Goal: Find specific page/section: Find specific page/section

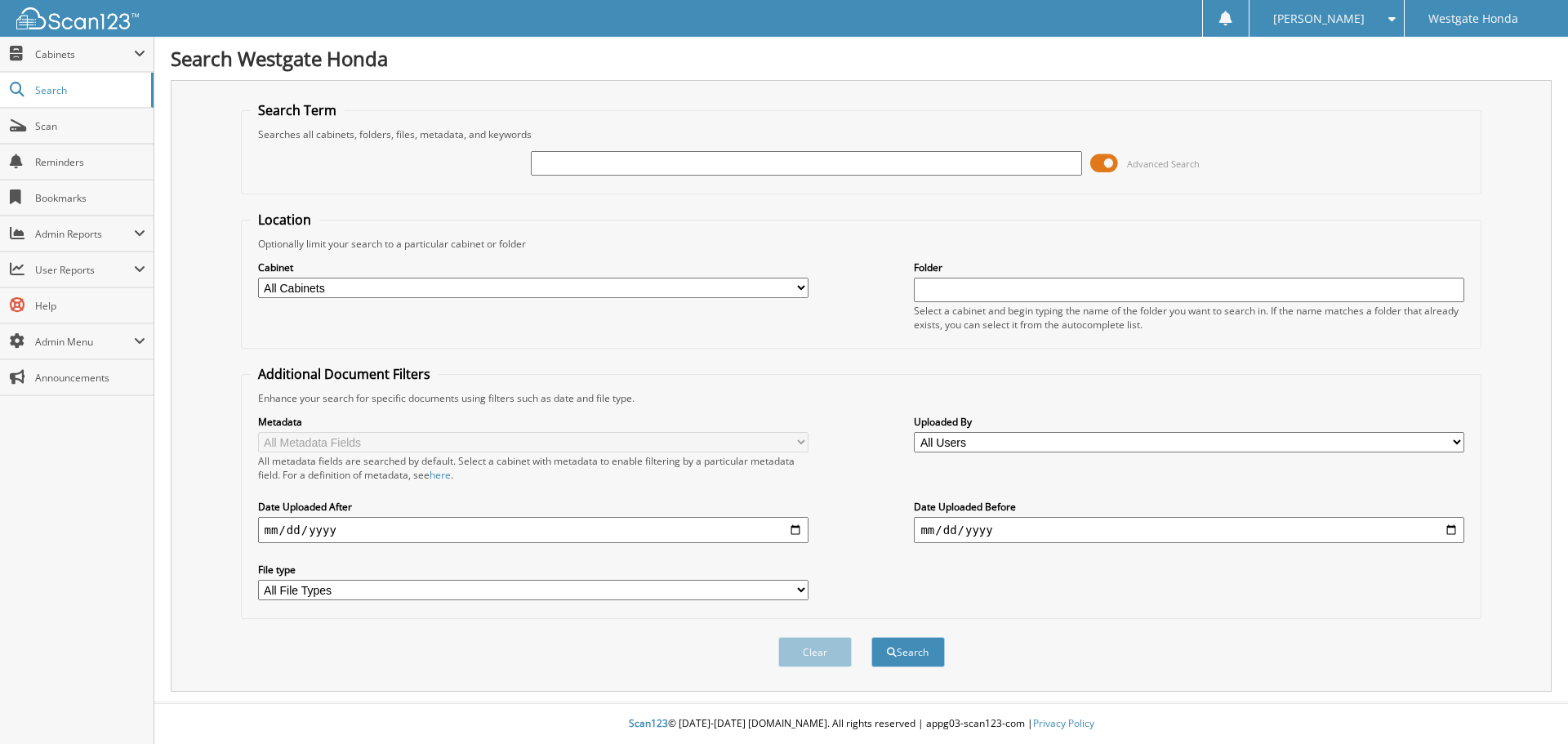
click at [692, 177] on div at bounding box center [806, 162] width 551 height 27
click at [696, 172] on input "text" at bounding box center [806, 162] width 551 height 24
type input "81898"
click at [871, 637] on button "Search" at bounding box center [908, 652] width 73 height 30
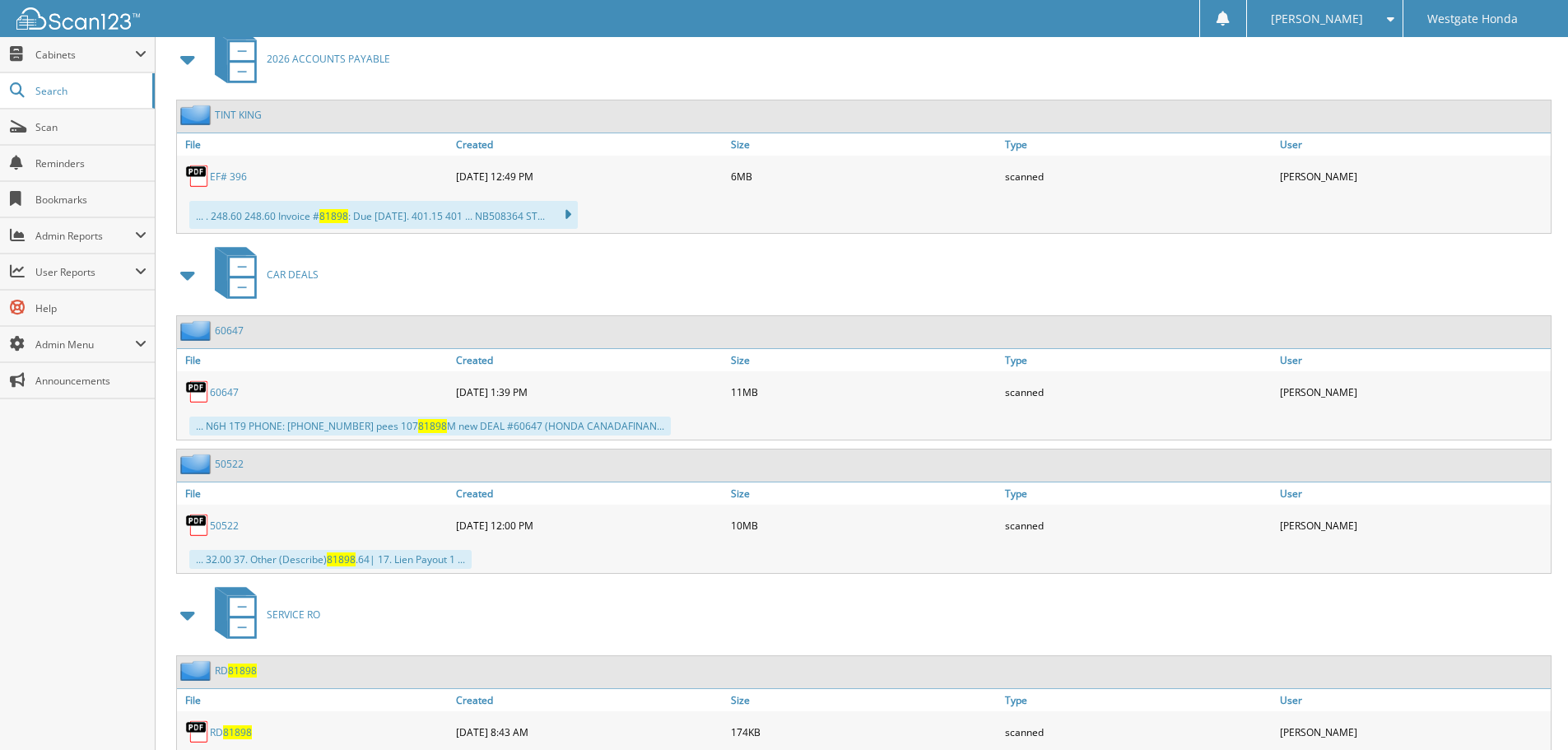
scroll to position [708, 0]
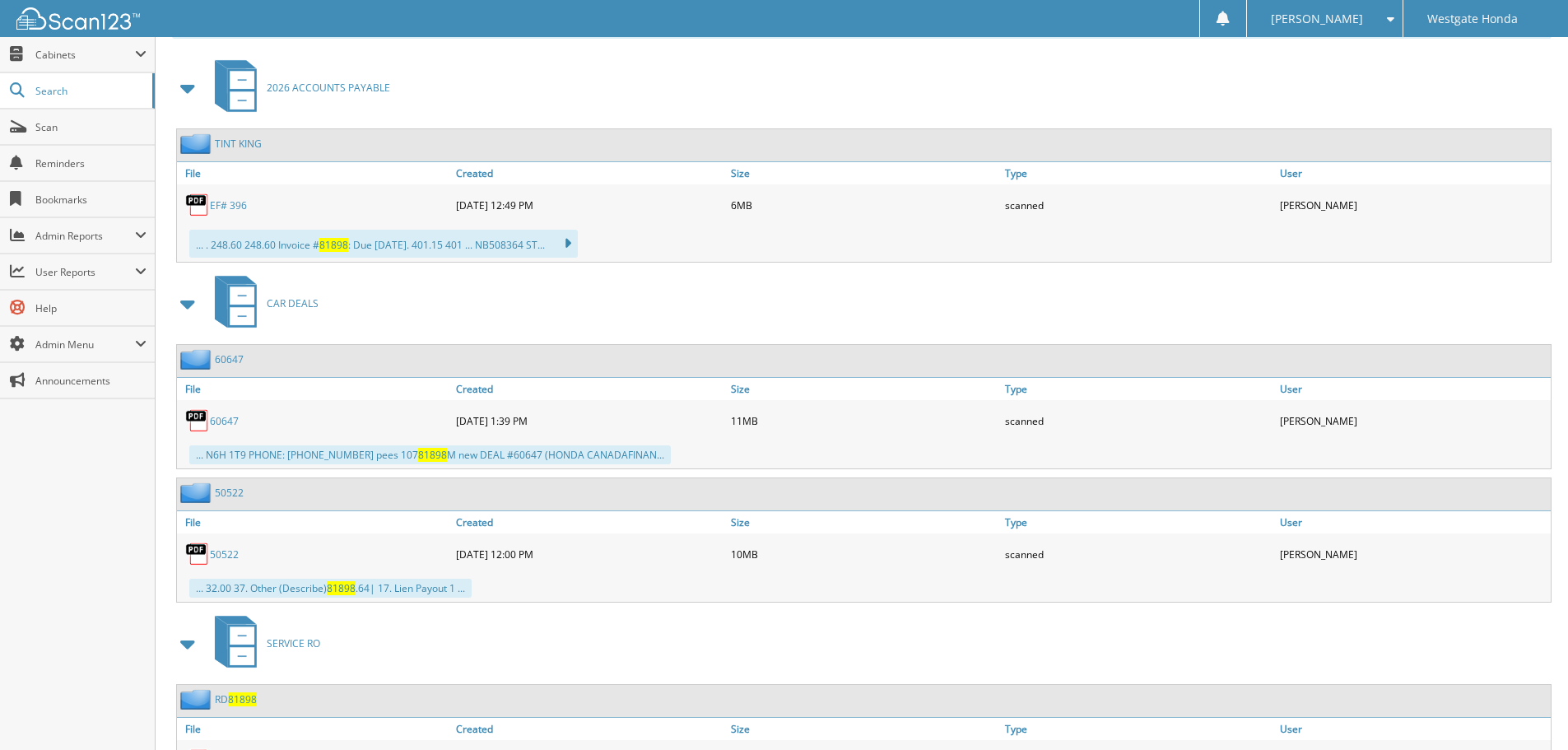
click at [233, 206] on link "EF# 396" at bounding box center [228, 205] width 37 height 14
